Goal: Task Accomplishment & Management: Manage account settings

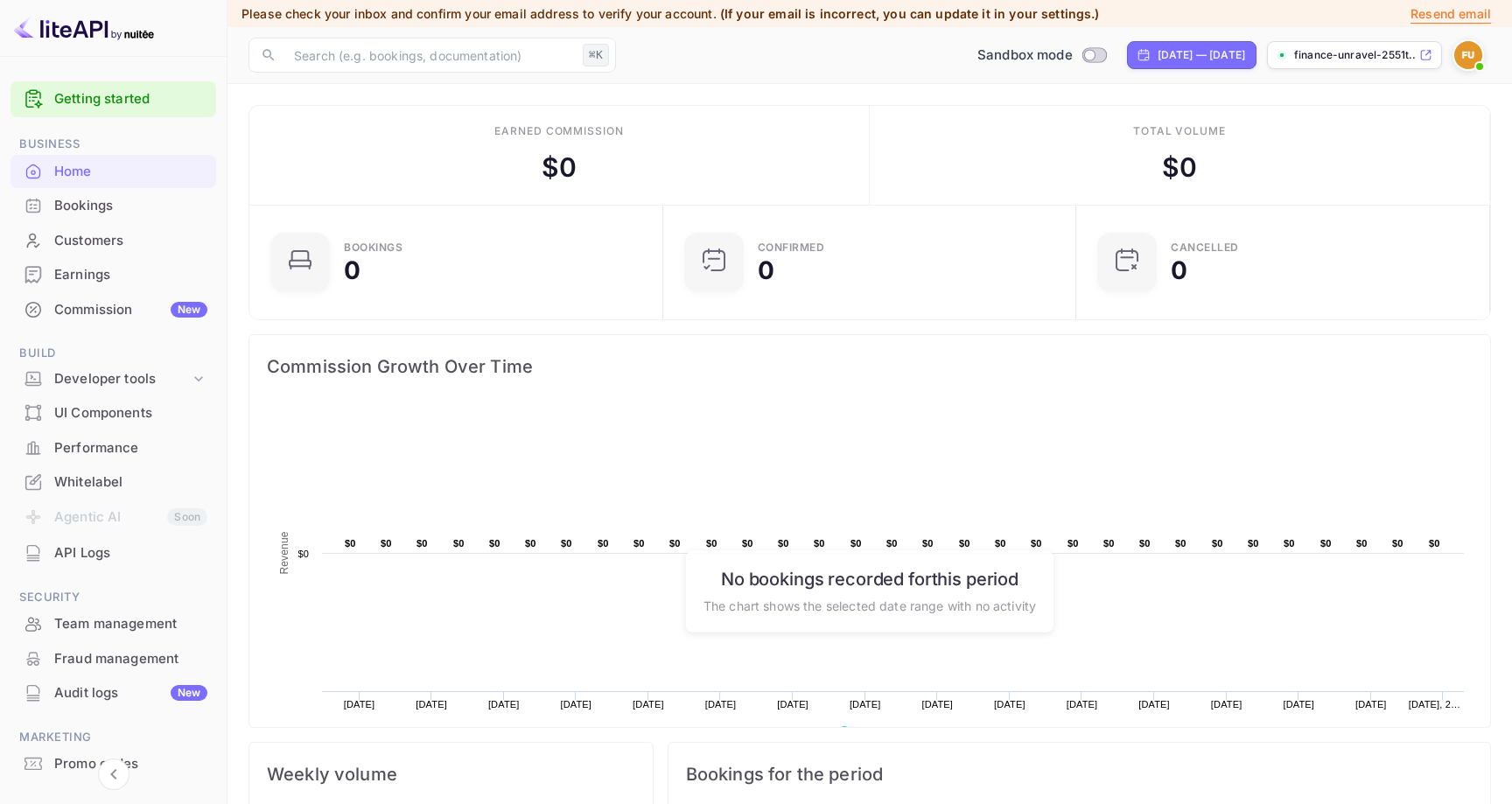
scroll to position [284, 403]
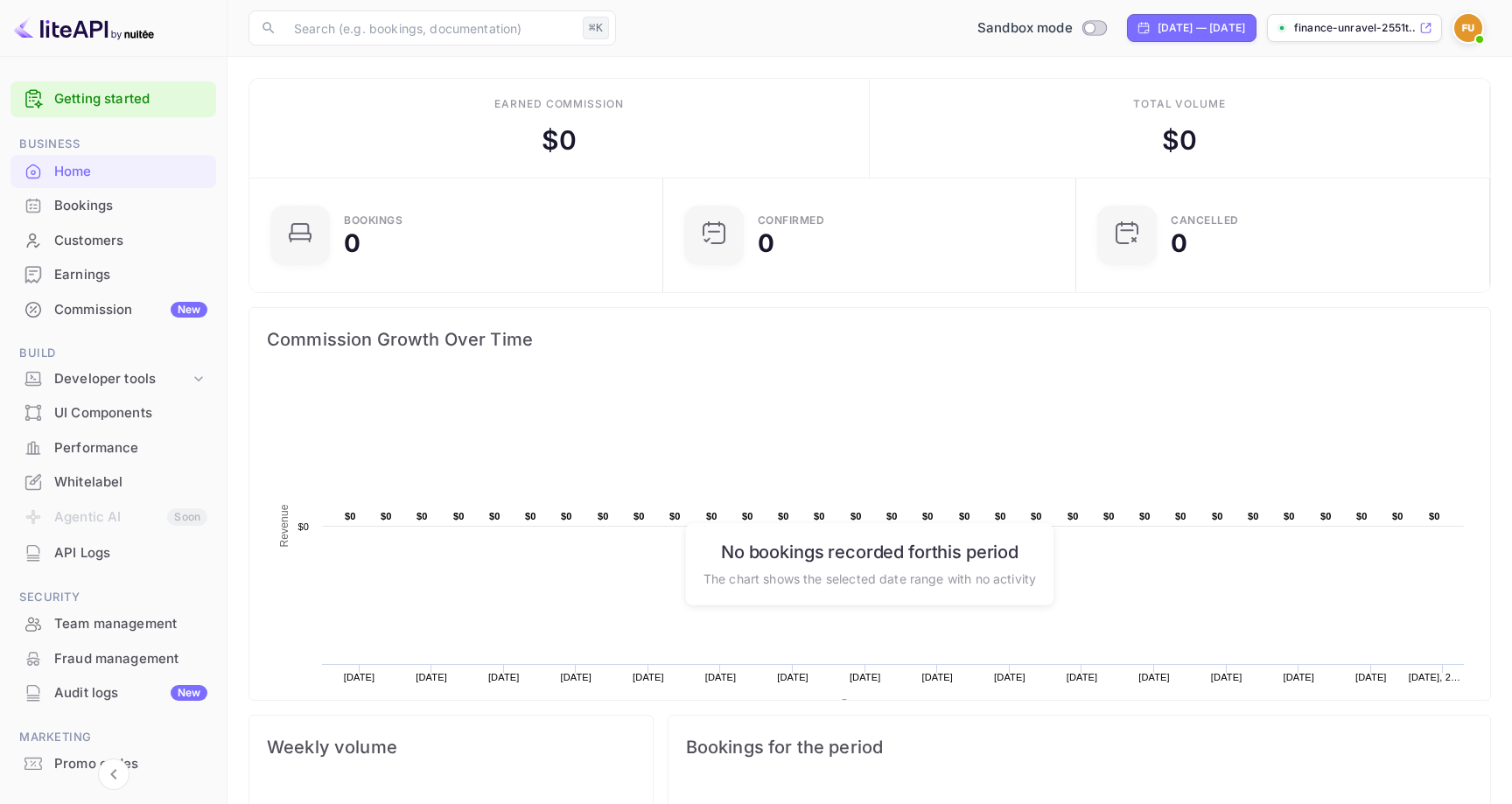
click at [1467, 28] on img at bounding box center [1468, 28] width 28 height 28
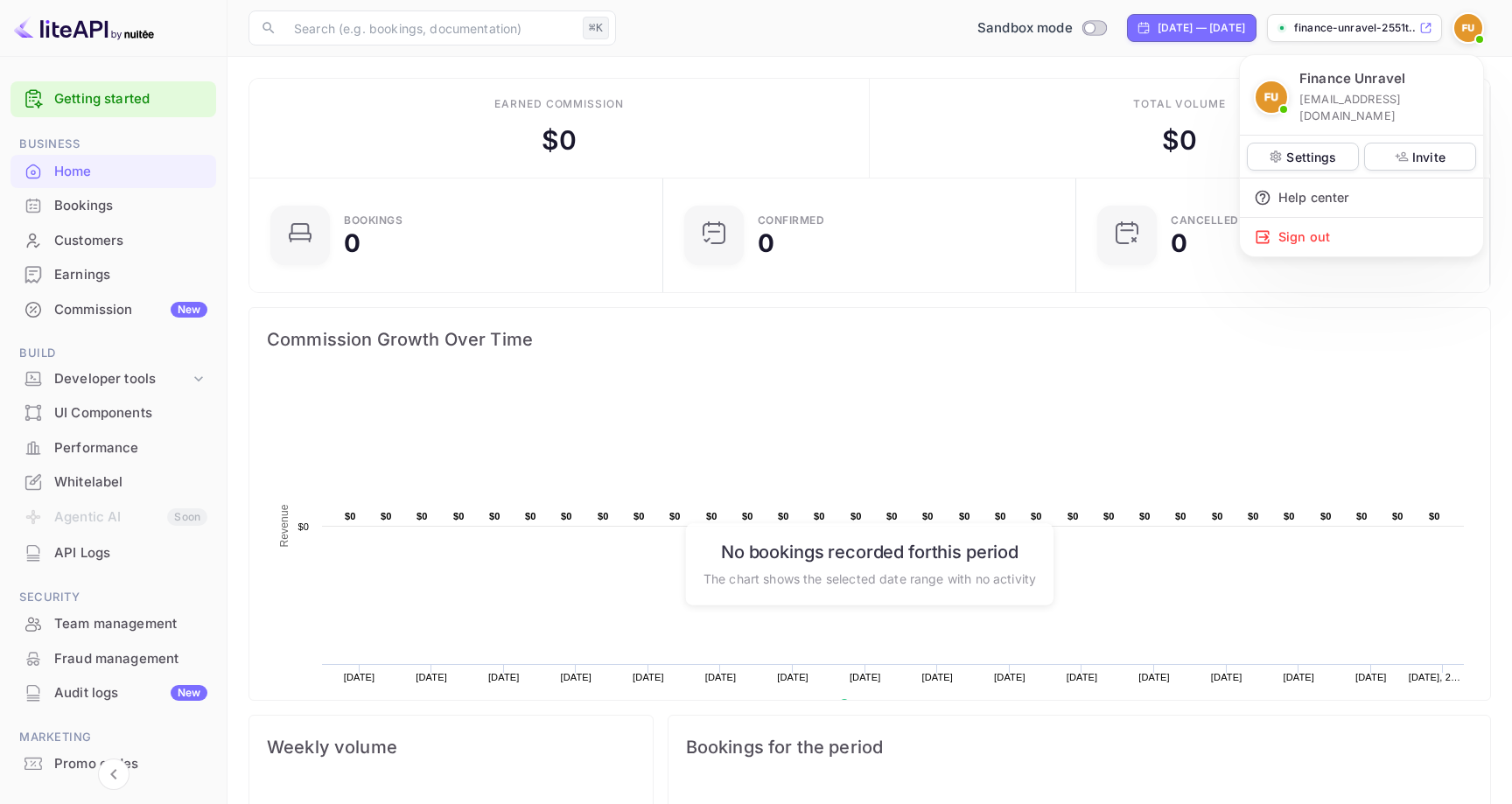
click at [641, 365] on div at bounding box center [756, 402] width 1512 height 804
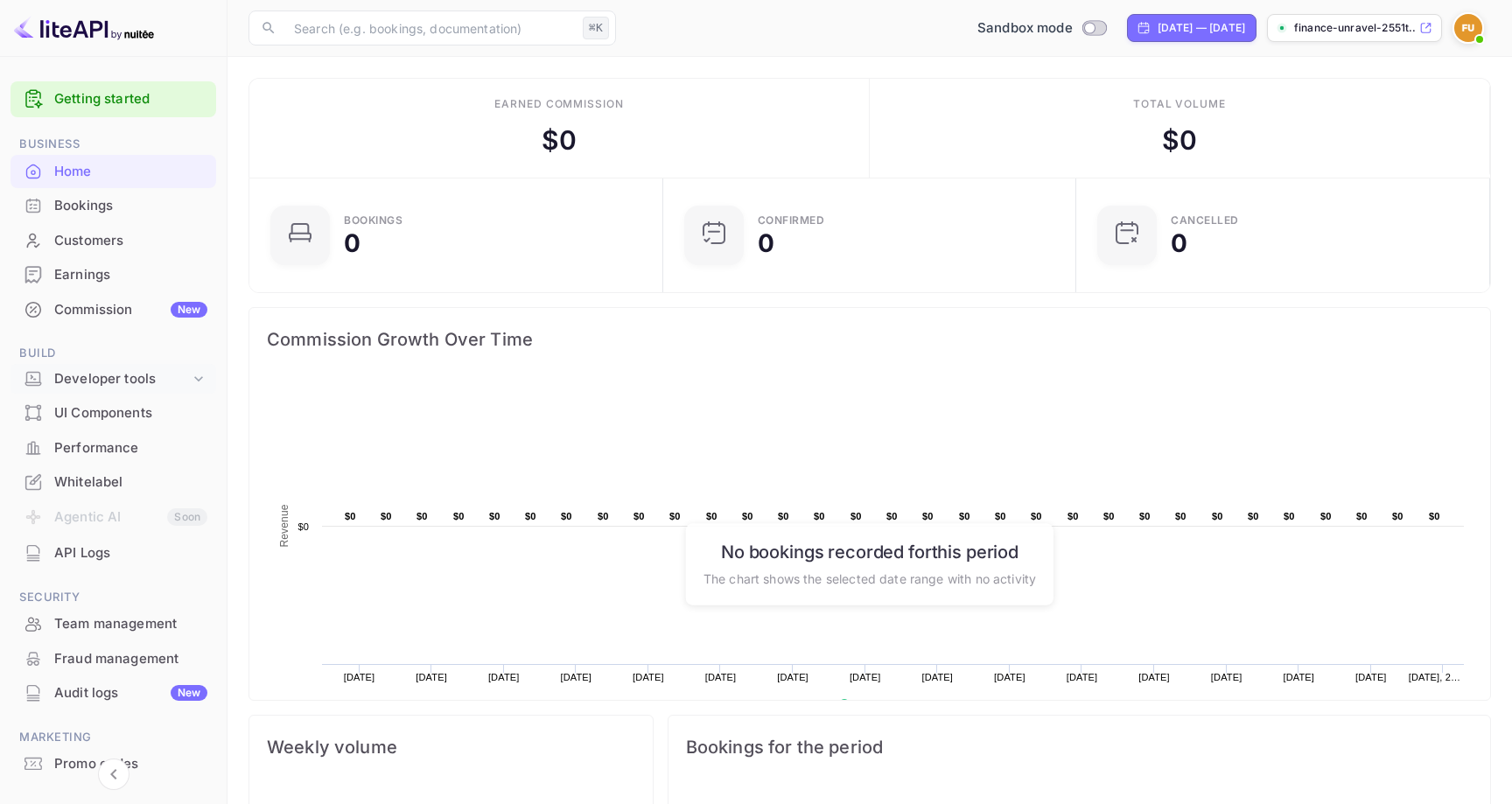
click at [132, 387] on div "Developer tools" at bounding box center [122, 379] width 135 height 20
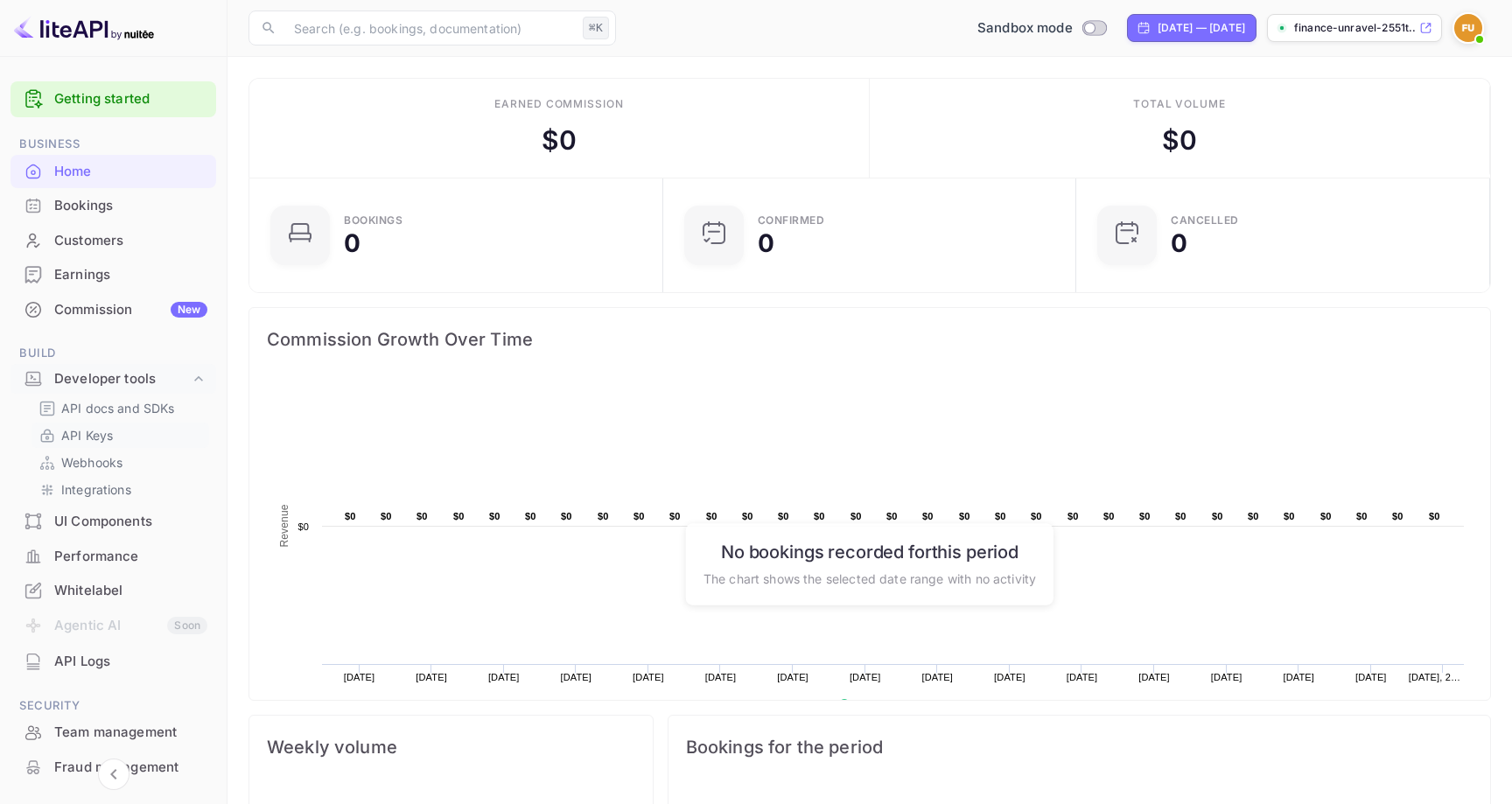
click at [96, 438] on p "API Keys" at bounding box center [87, 435] width 51 height 18
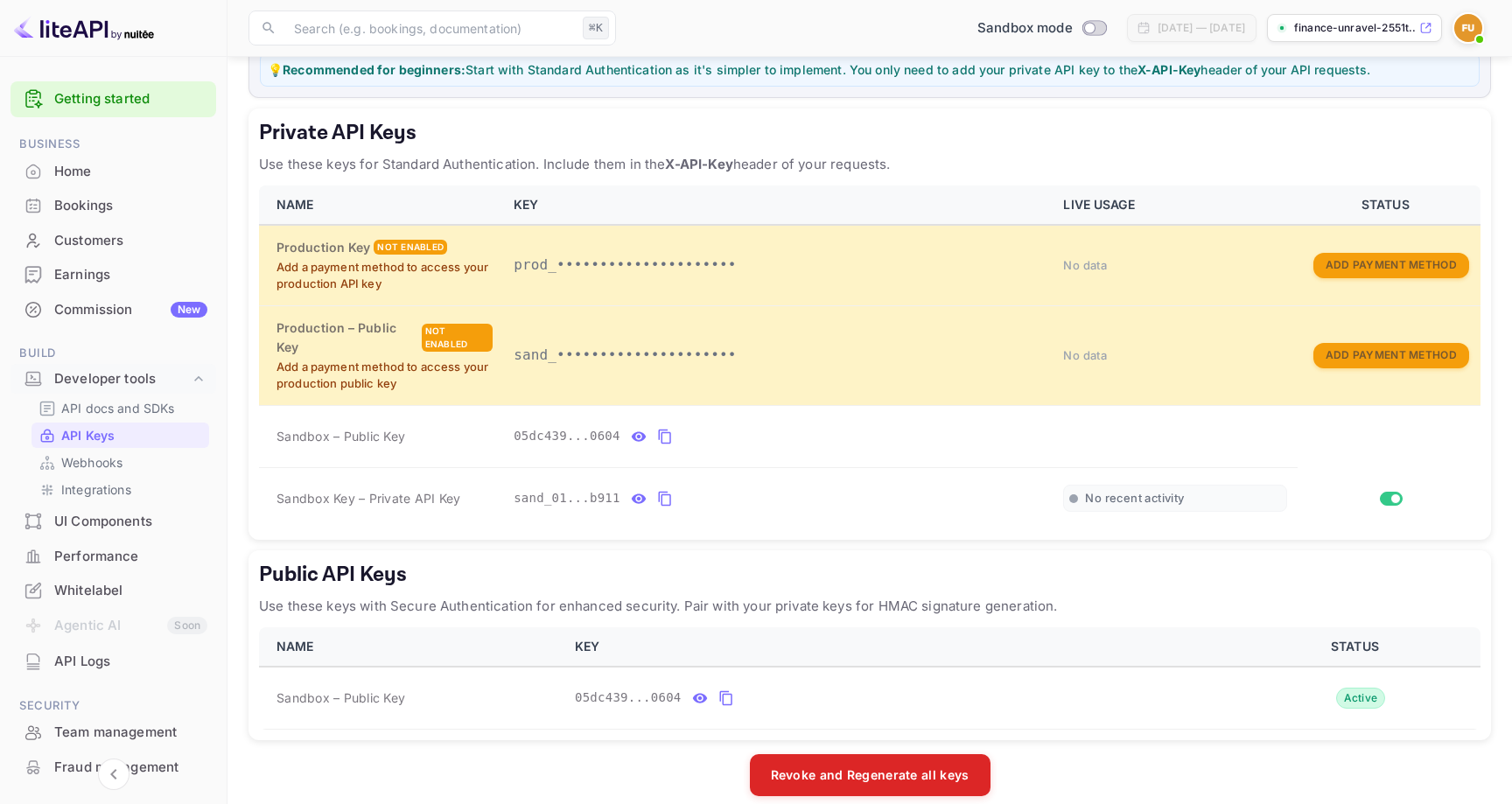
scroll to position [247, 0]
click at [659, 487] on icon "private api keys table" at bounding box center [665, 497] width 15 height 21
